Goal: Transaction & Acquisition: Download file/media

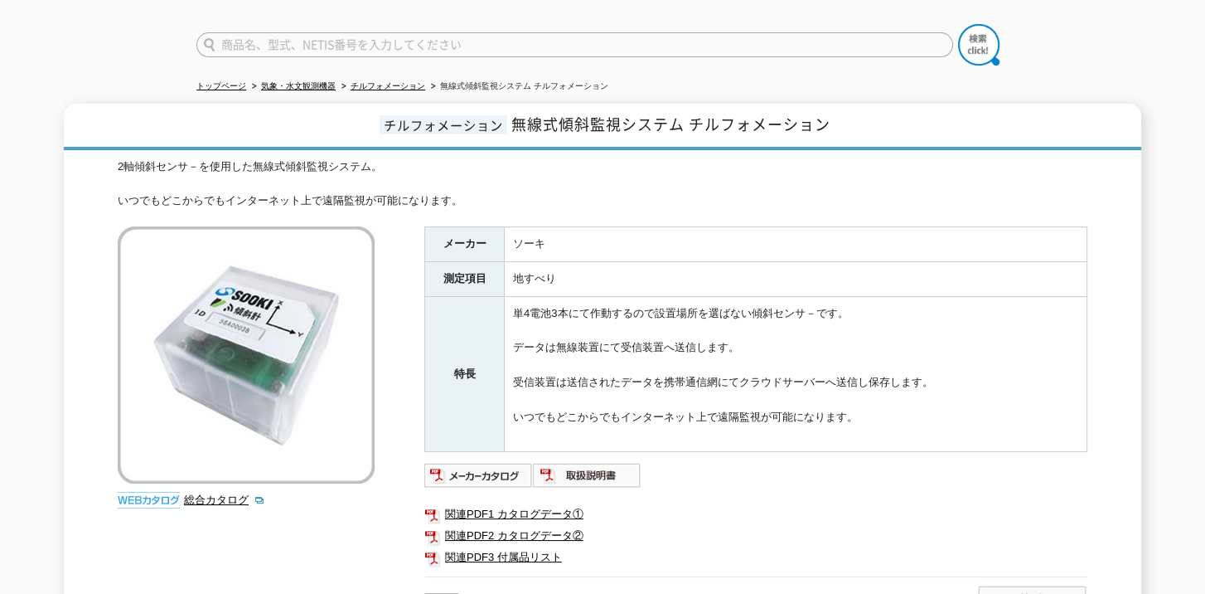
scroll to position [83, 0]
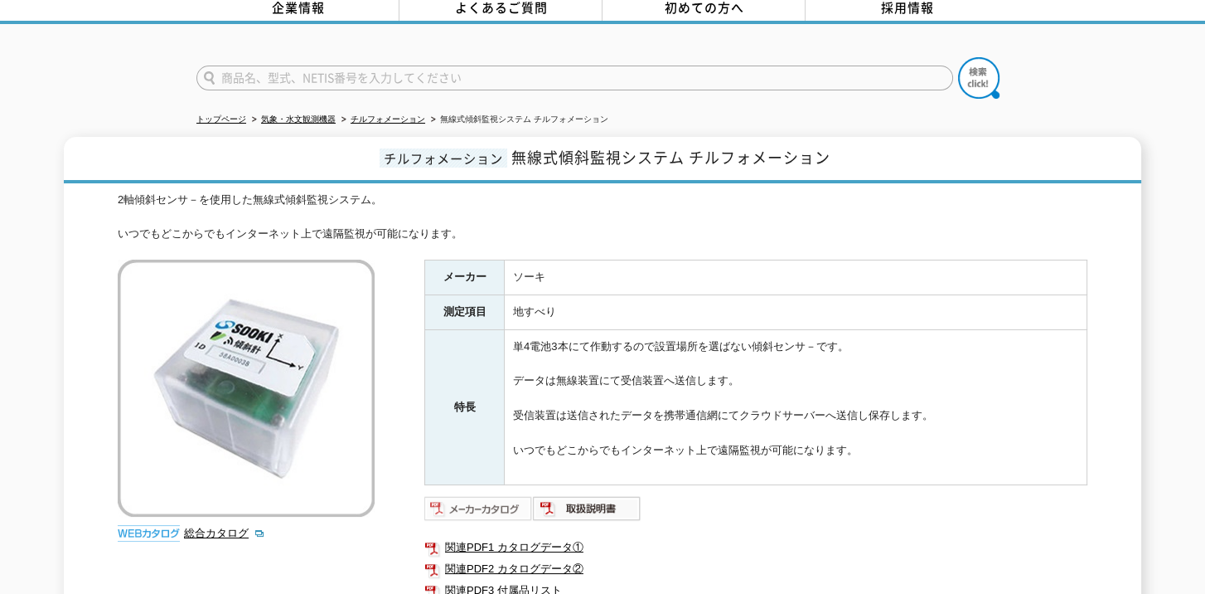
click at [490, 495] on img at bounding box center [478, 508] width 109 height 27
click at [507, 536] on link "関連PDF1 カタログデータ①" at bounding box center [755, 547] width 663 height 22
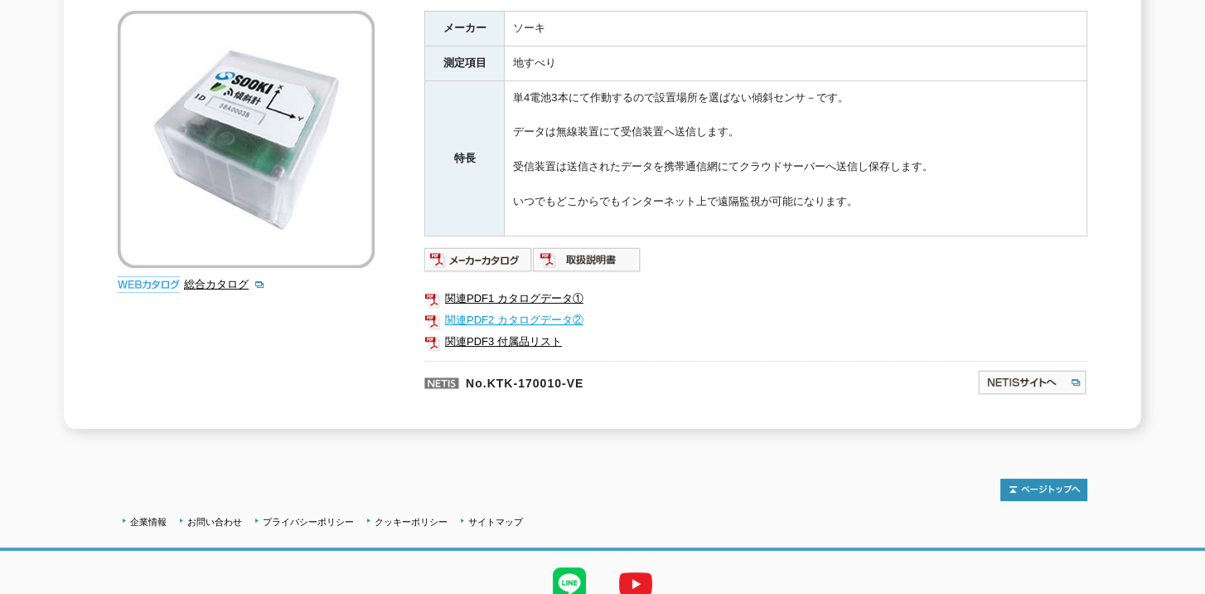
click at [524, 309] on link "関連PDF2 カタログデータ②" at bounding box center [755, 320] width 663 height 22
click at [498, 331] on link "関連PDF3 付属品リスト" at bounding box center [755, 342] width 663 height 22
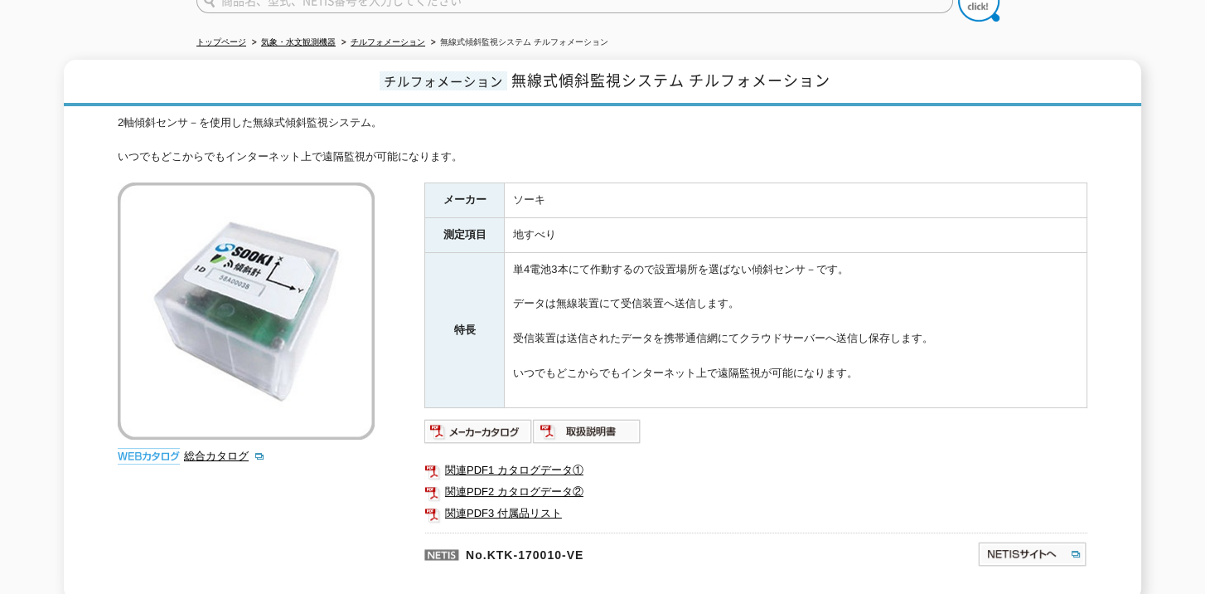
scroll to position [166, 0]
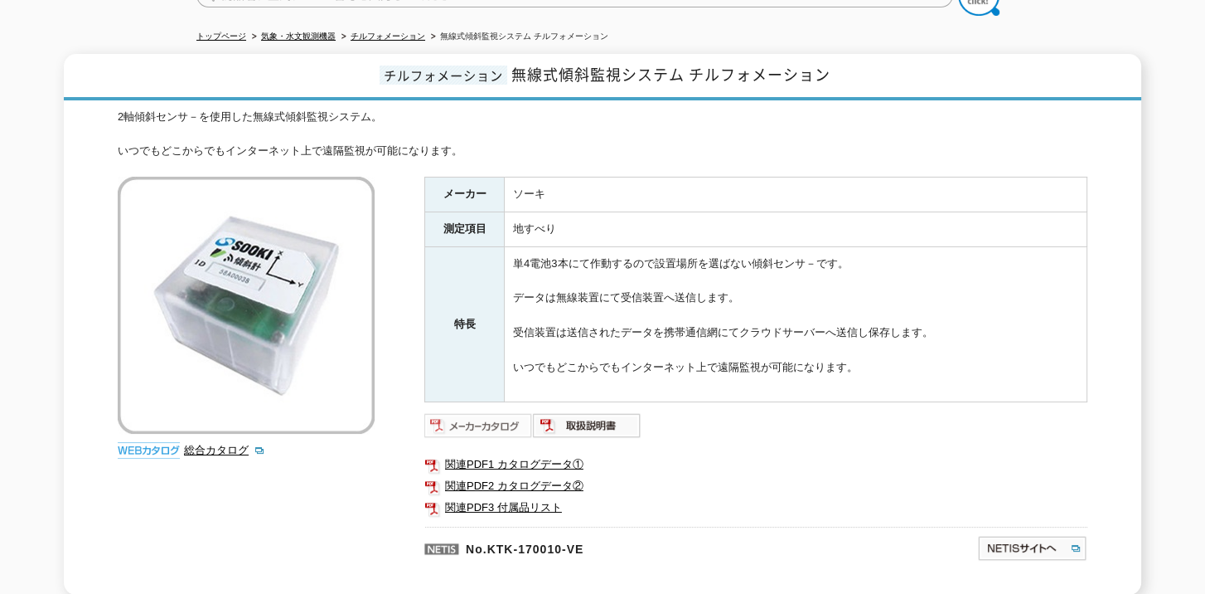
click at [463, 414] on img at bounding box center [478, 425] width 109 height 27
click at [527, 475] on link "関連PDF2 カタログデータ②" at bounding box center [755, 486] width 663 height 22
click at [488, 497] on link "関連PDF3 付属品リスト" at bounding box center [755, 508] width 663 height 22
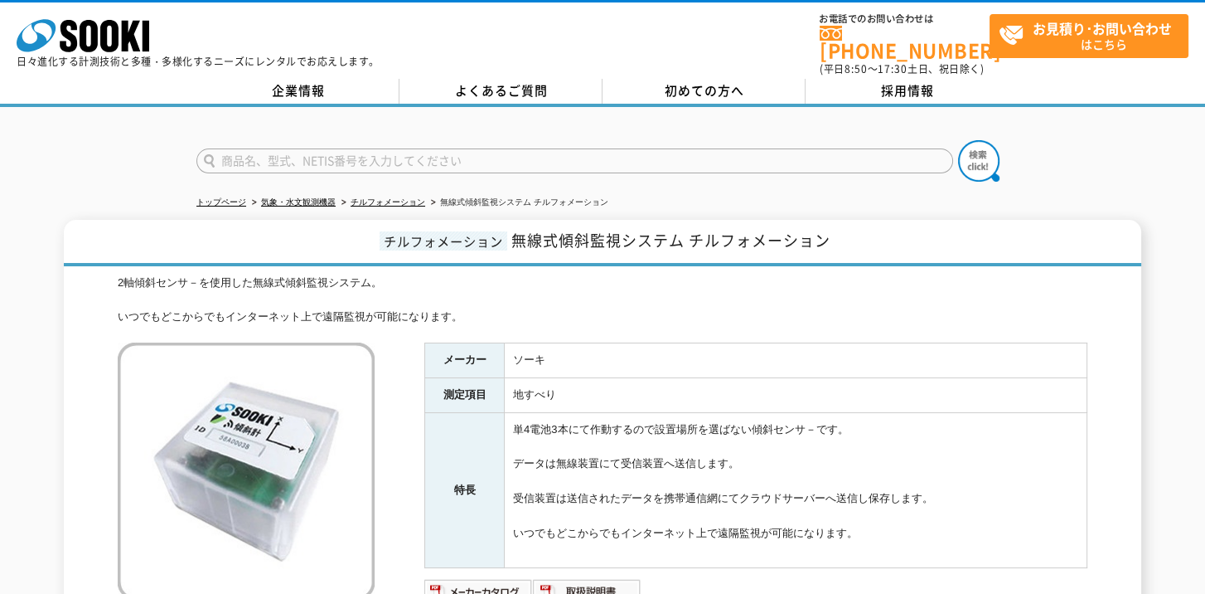
scroll to position [332, 0]
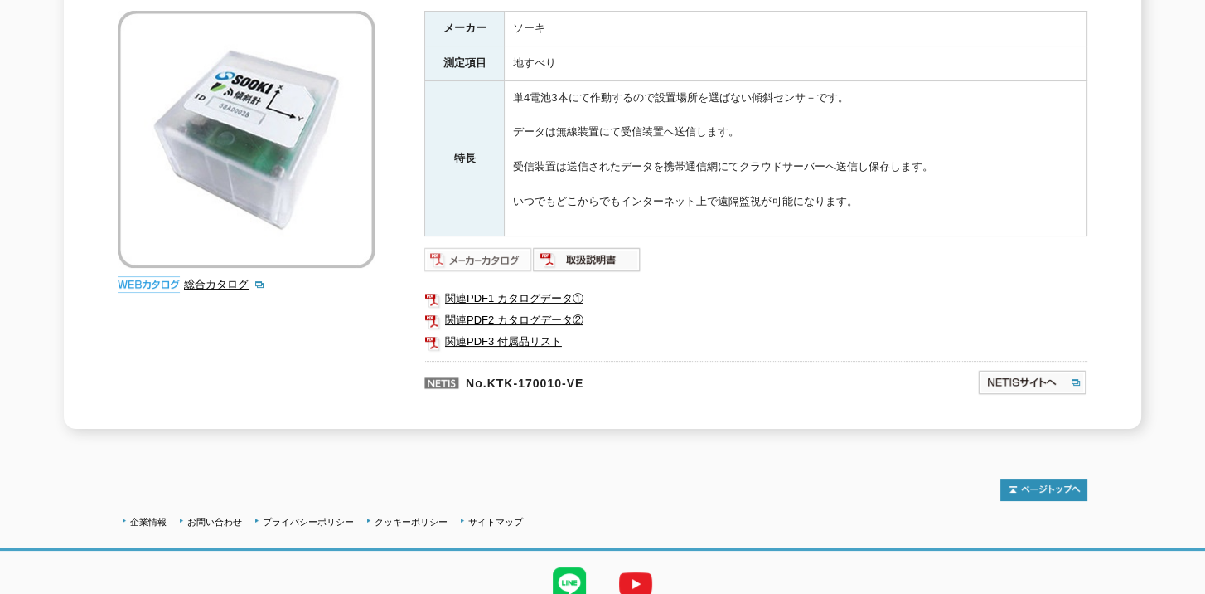
click at [475, 246] on img at bounding box center [478, 259] width 109 height 27
click at [618, 246] on img at bounding box center [587, 259] width 109 height 27
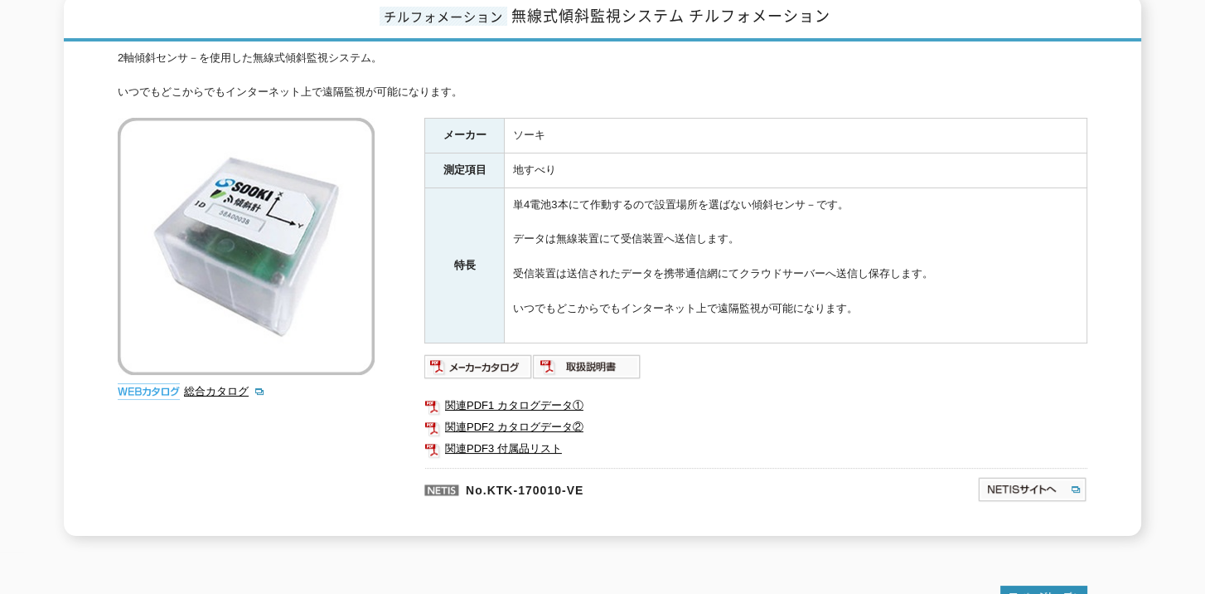
scroll to position [166, 0]
